Goal: Navigation & Orientation: Understand site structure

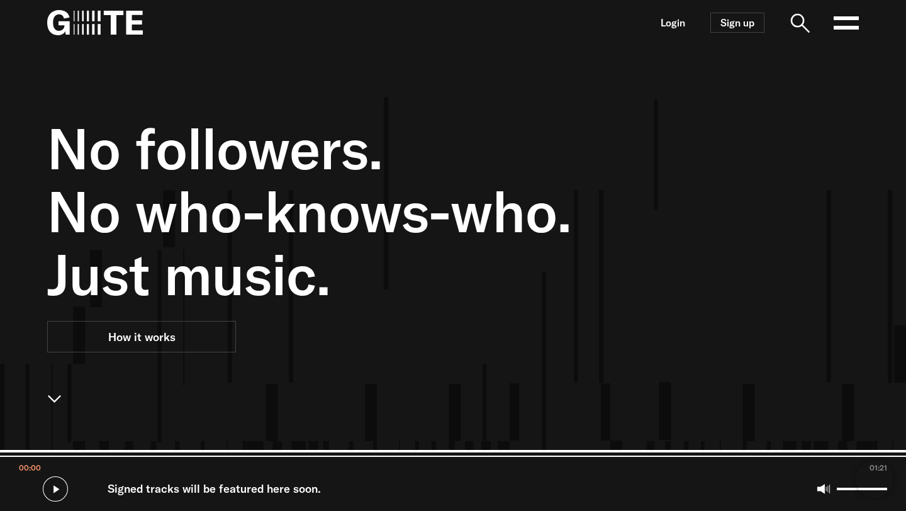
click at [123, 27] on img at bounding box center [95, 22] width 96 height 25
click at [852, 16] on icon at bounding box center [845, 22] width 25 height 25
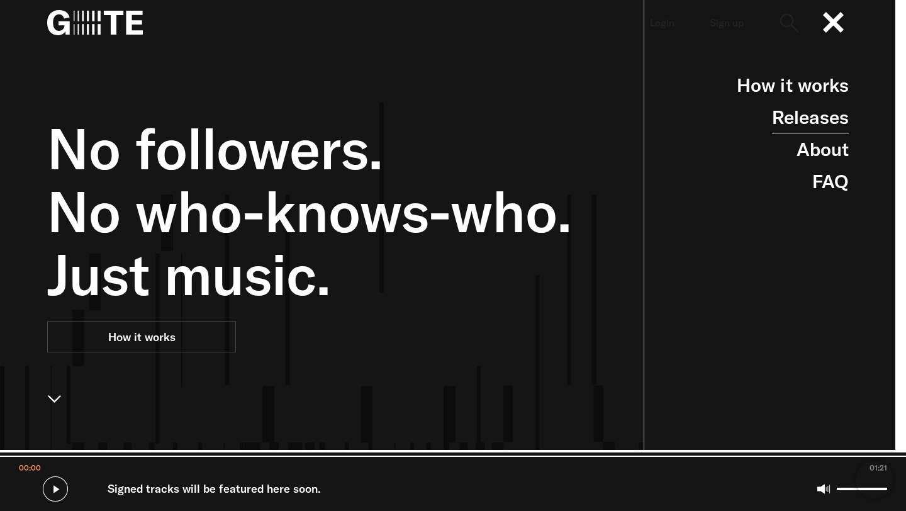
click at [808, 131] on link "Releases" at bounding box center [810, 117] width 77 height 32
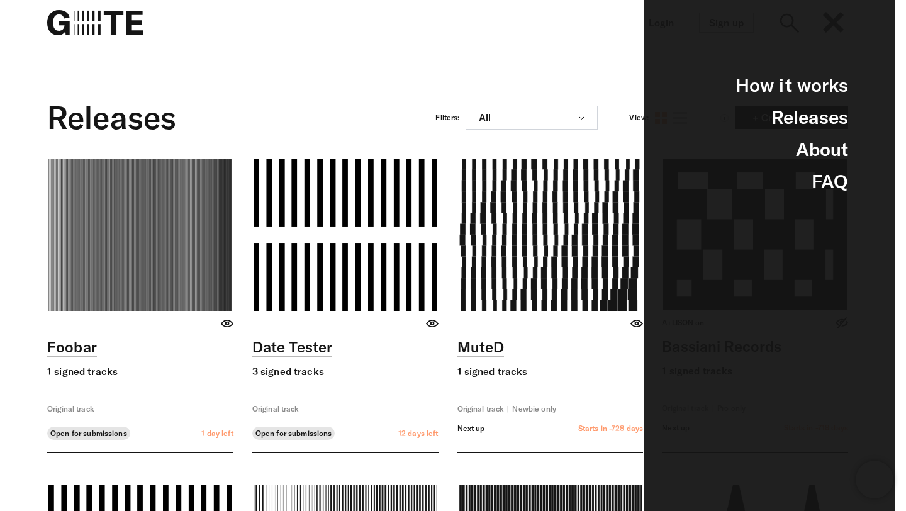
click at [803, 79] on link "How it works" at bounding box center [791, 85] width 113 height 32
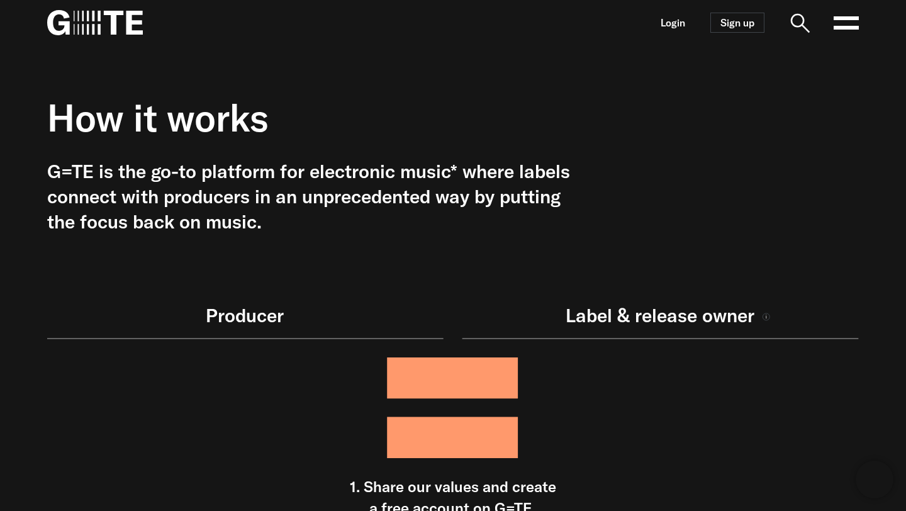
click at [77, 25] on img at bounding box center [95, 22] width 96 height 25
